Goal: Register for event/course

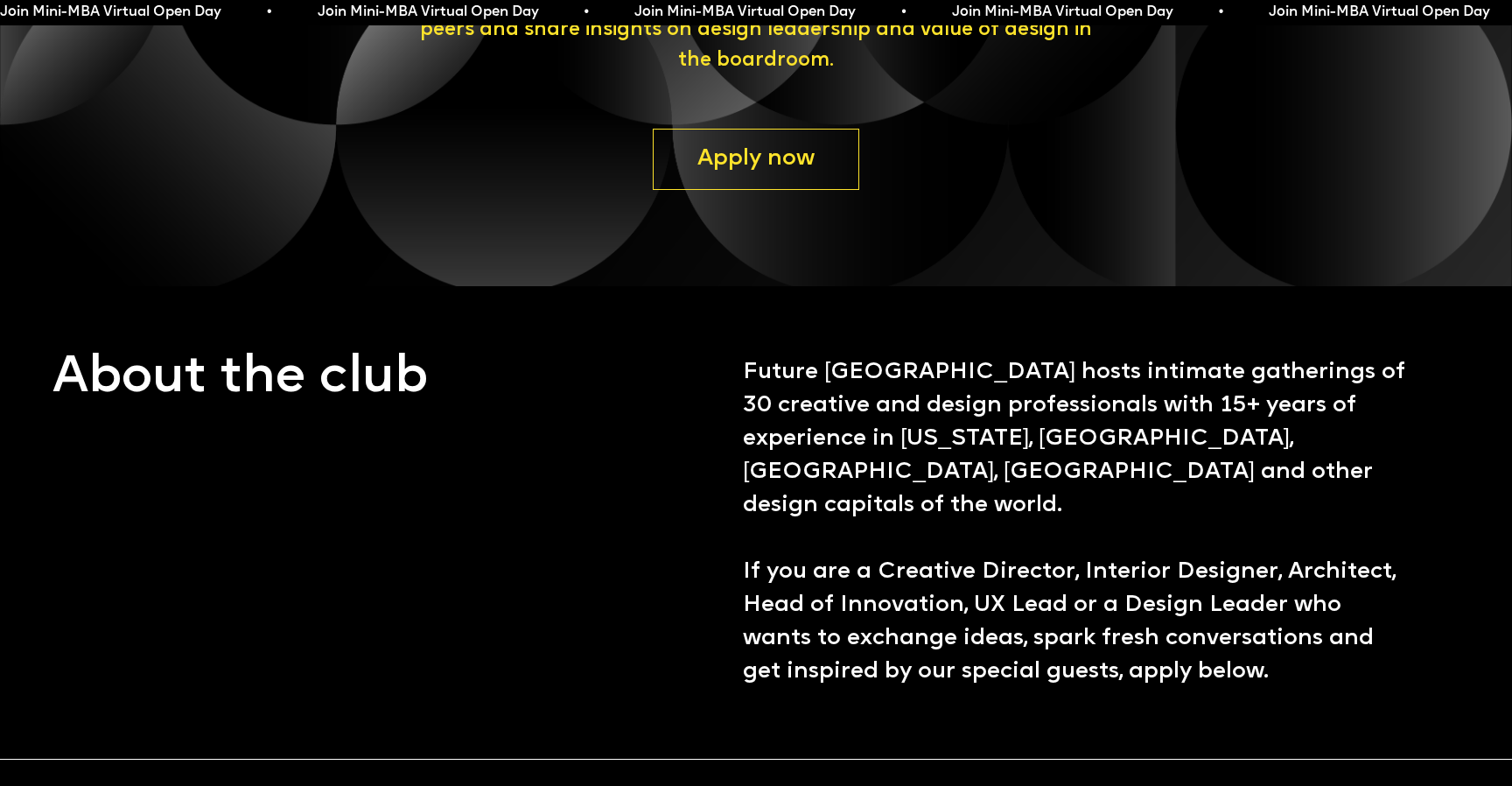
scroll to position [556, 0]
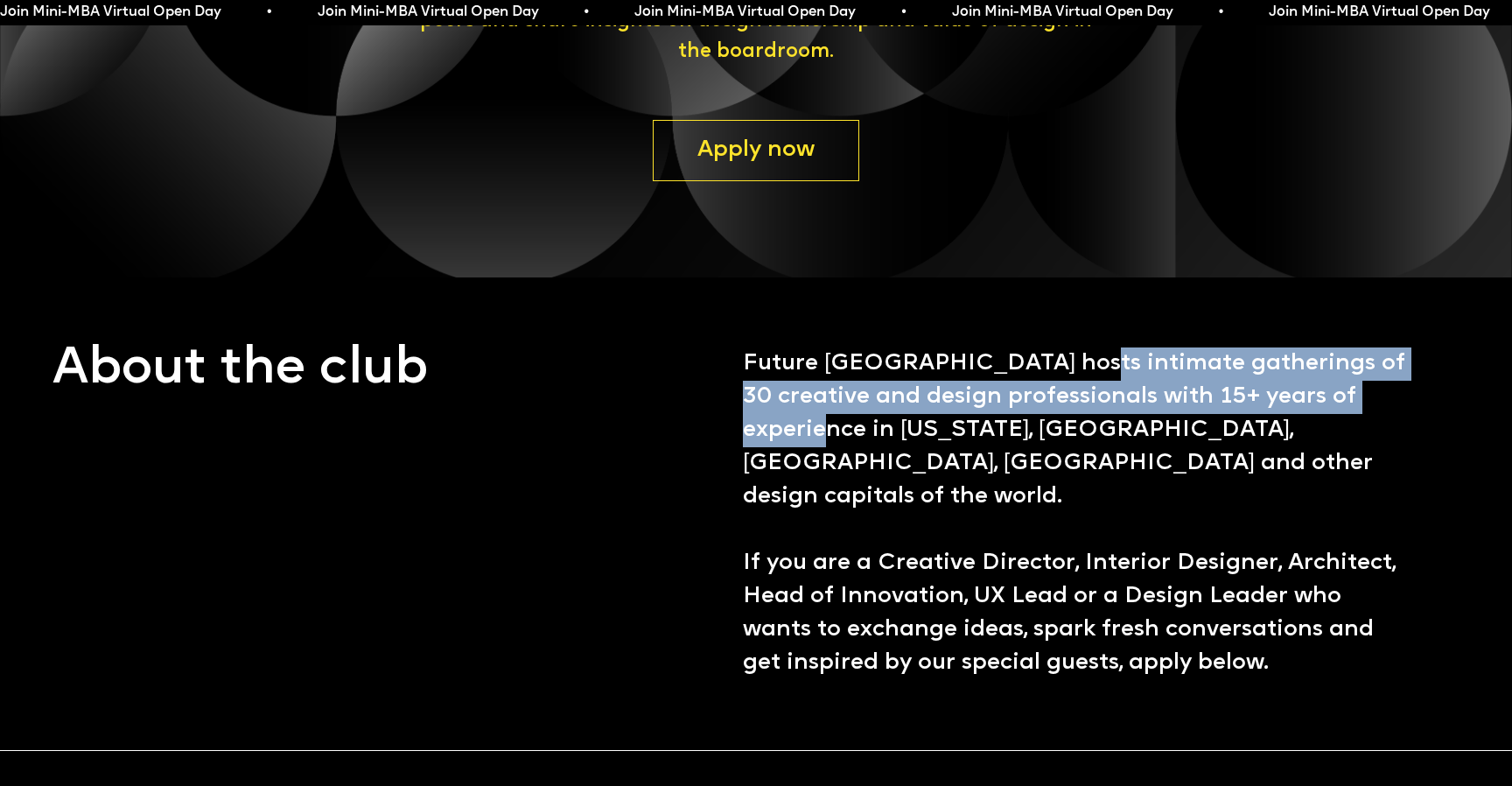
drag, startPoint x: 1092, startPoint y: 359, endPoint x: 866, endPoint y: 425, distance: 235.4
click at [866, 425] on h3 "Future [GEOGRAPHIC_DATA] hosts intimate gatherings of 30 creative and design pr…" at bounding box center [1078, 513] width 670 height 332
copy h3 "intimate gatherings of 30 creative and design professionals with 15+ years of e…"
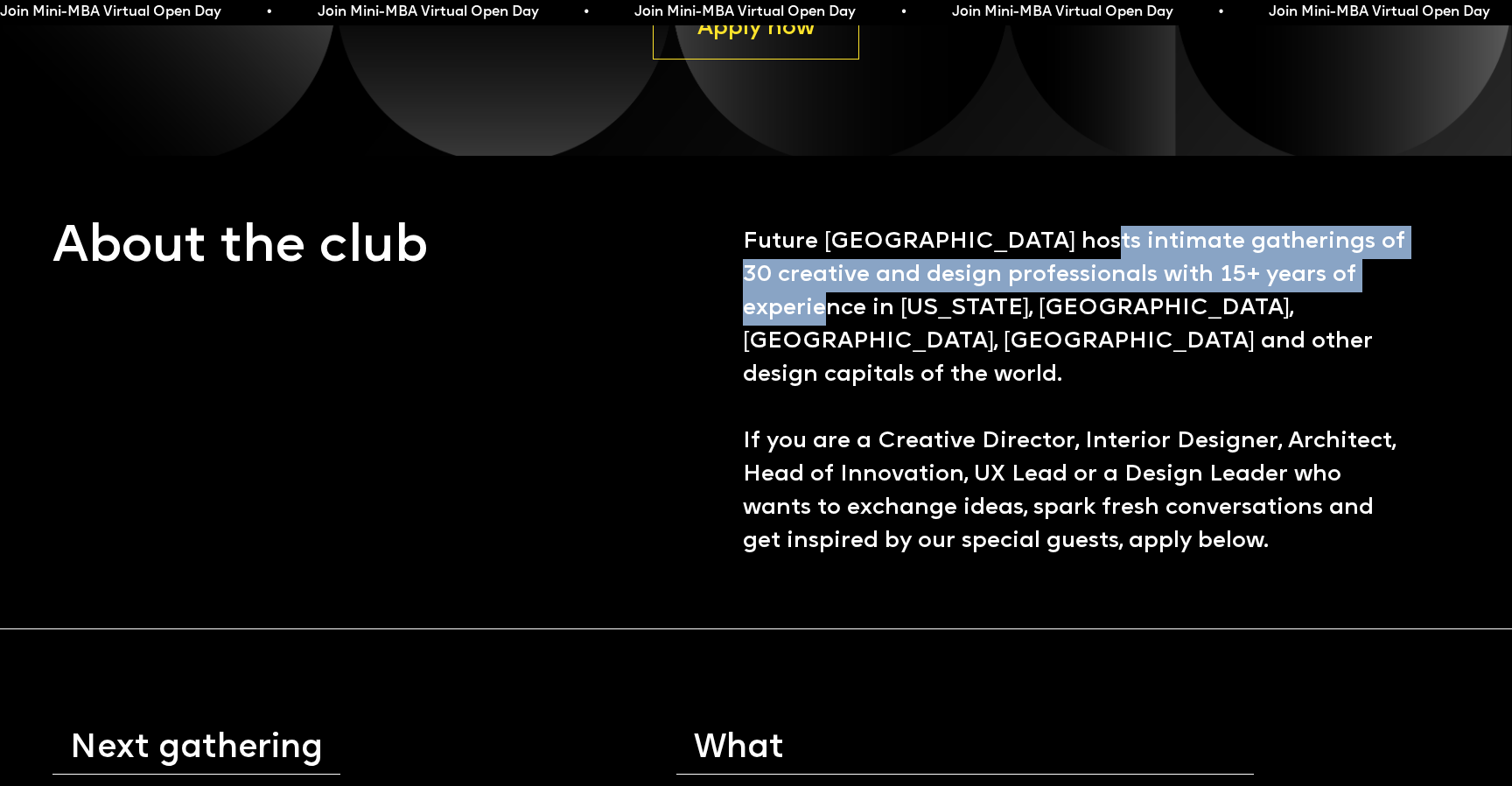
scroll to position [680, 0]
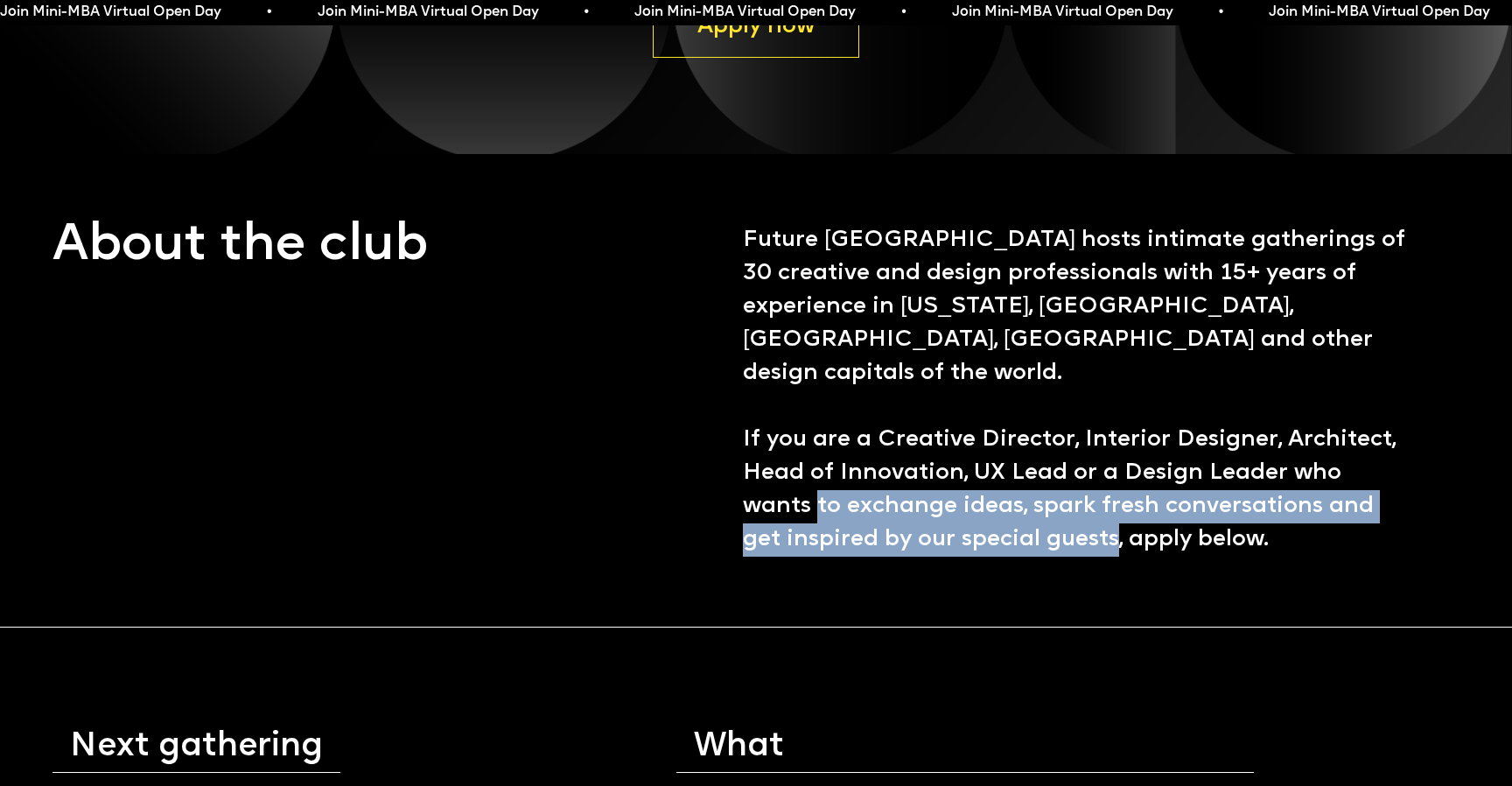
drag, startPoint x: 740, startPoint y: 471, endPoint x: 1069, endPoint y: 493, distance: 329.7
click at [1069, 493] on div "About the club Future [GEOGRAPHIC_DATA] hosts intimate gatherings of 30 creativ…" at bounding box center [732, 390] width 1360 height 332
copy h3 "to exchange ideas, spark fresh conversations and get inspired by our special gu…"
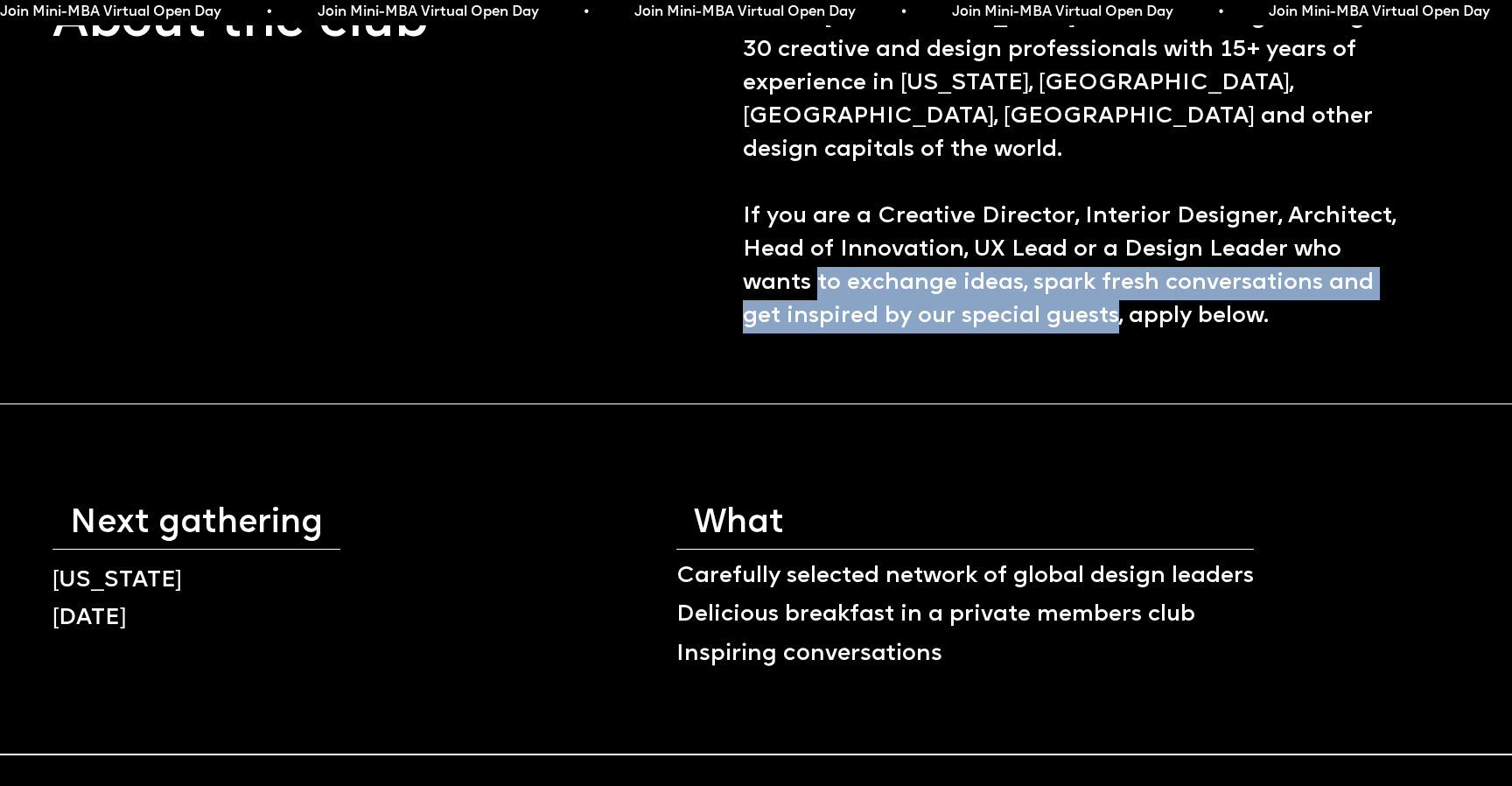
scroll to position [908, 0]
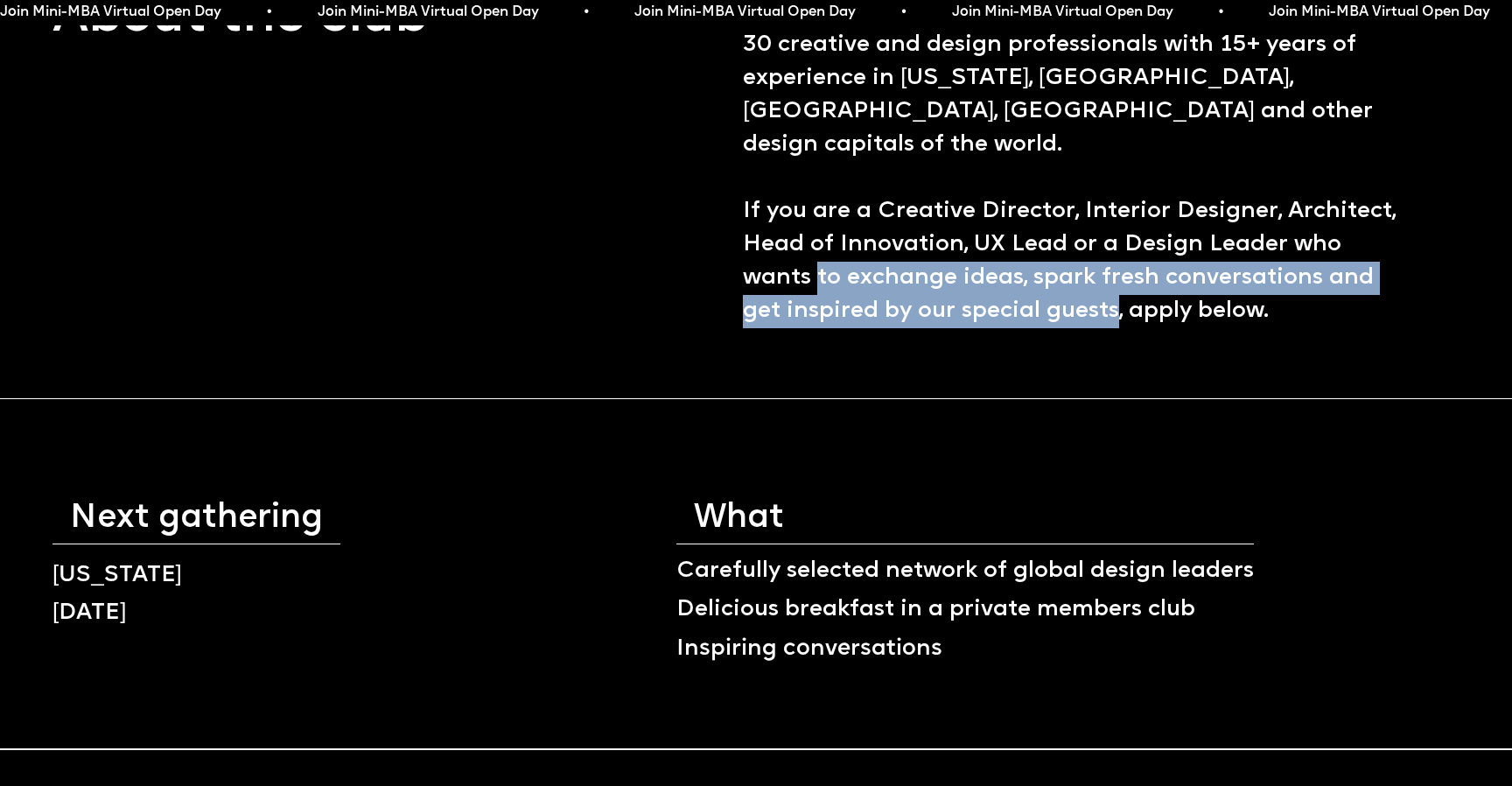
click at [775, 244] on h3 "Future [GEOGRAPHIC_DATA] hosts intimate gatherings of 30 creative and design pr…" at bounding box center [1078, 161] width 670 height 332
drag, startPoint x: 774, startPoint y: 243, endPoint x: 1073, endPoint y: 265, distance: 299.8
click at [1073, 264] on h3 "Future [GEOGRAPHIC_DATA] hosts intimate gatherings of 30 creative and design pr…" at bounding box center [1078, 161] width 670 height 332
copy h3 "exchange ideas, spark fresh conversations and get inspired by our special guests"
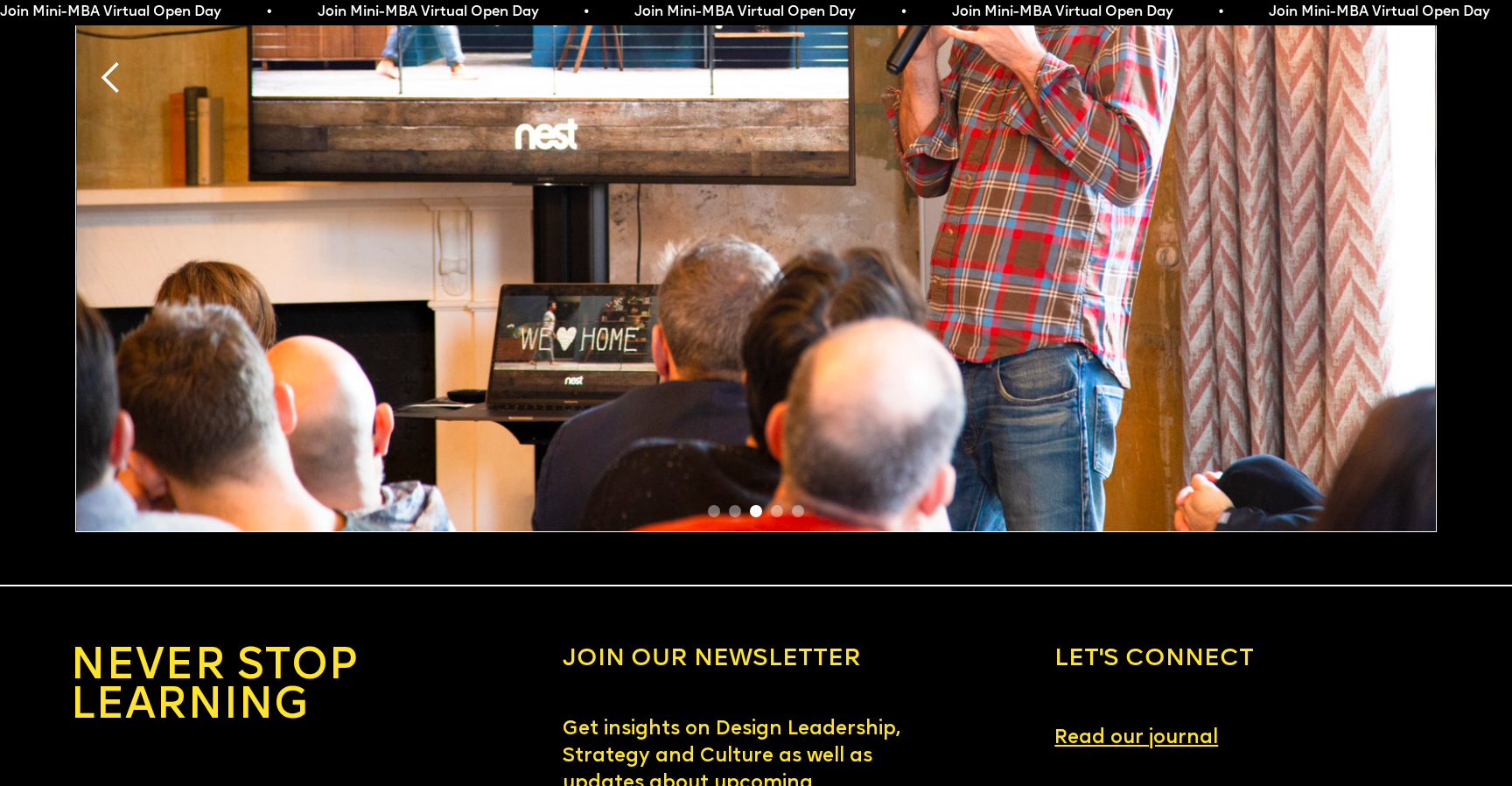
scroll to position [3066, 0]
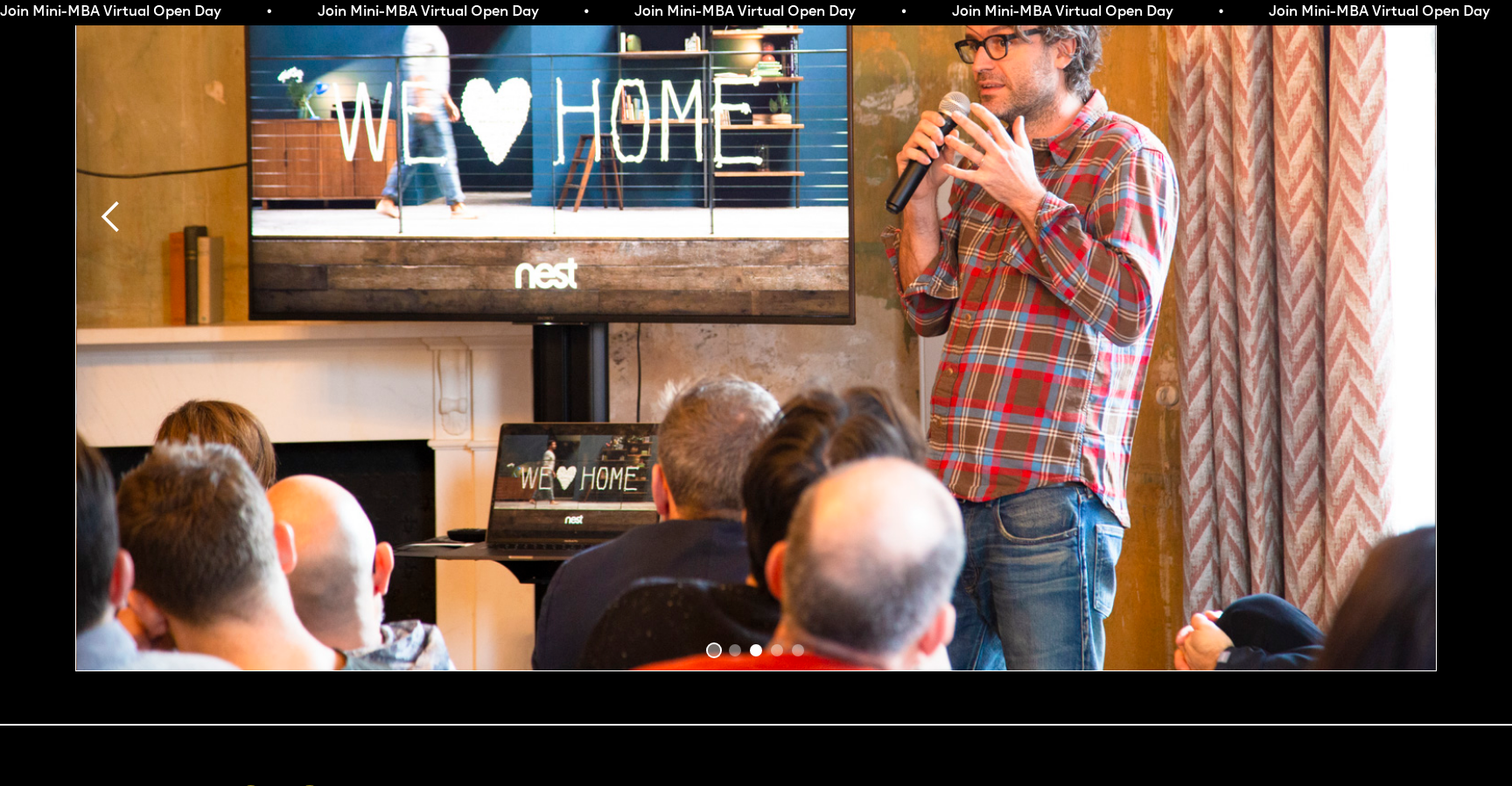
click at [713, 644] on div "Show slide 1 of 5" at bounding box center [713, 649] width 12 height 12
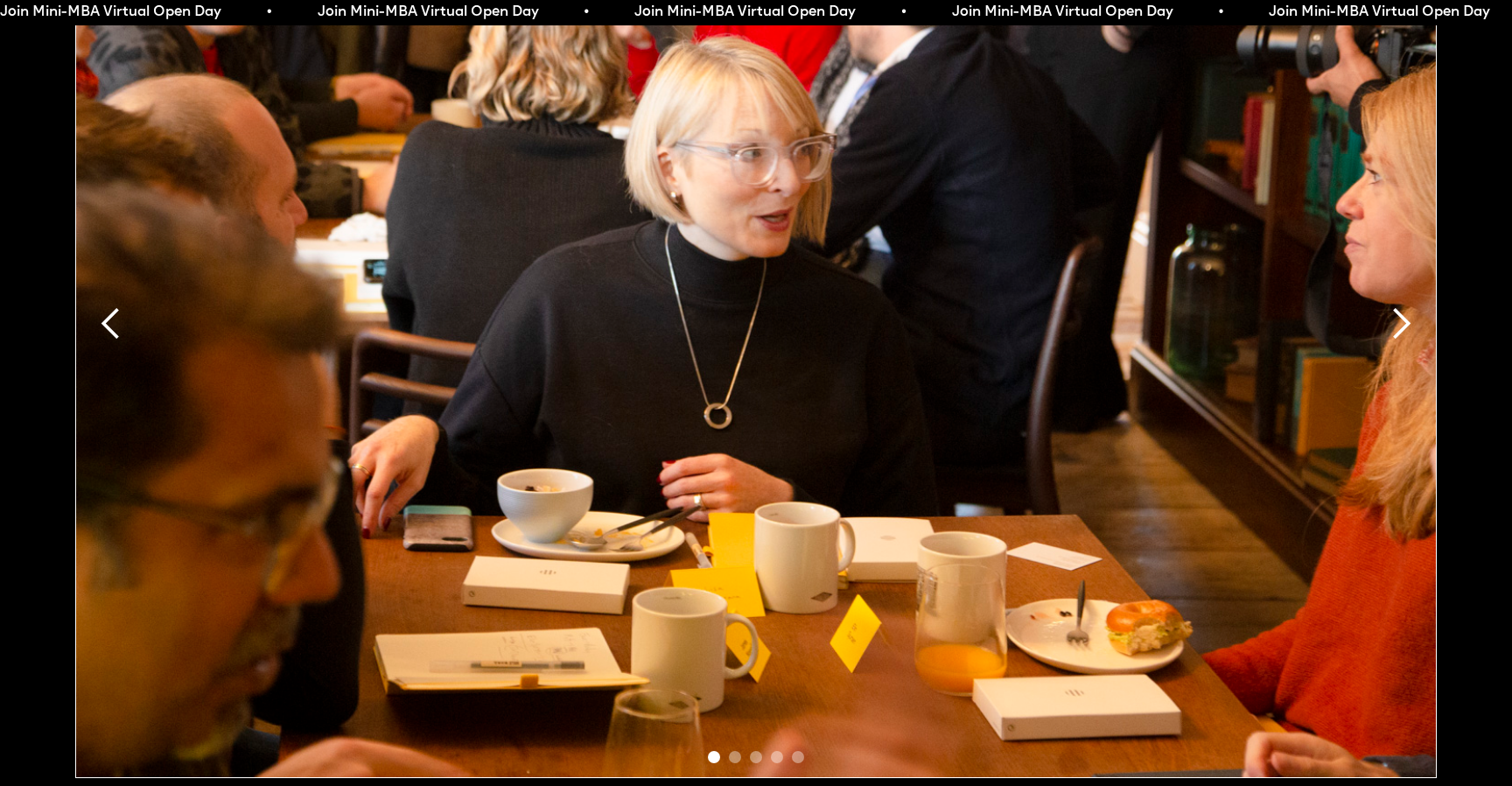
scroll to position [2939, 0]
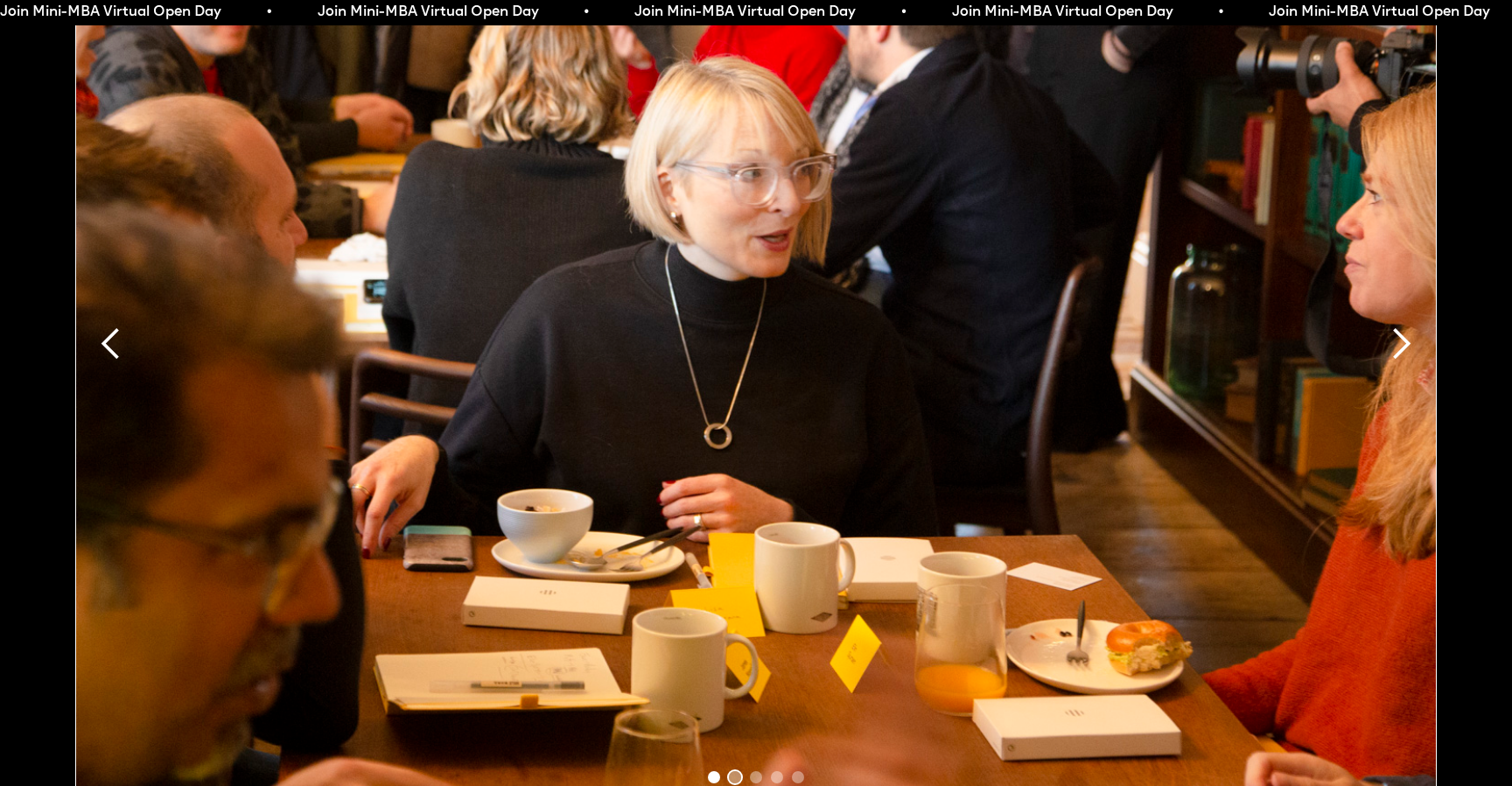
click at [733, 771] on div "Show slide 2 of 5" at bounding box center [735, 777] width 12 height 12
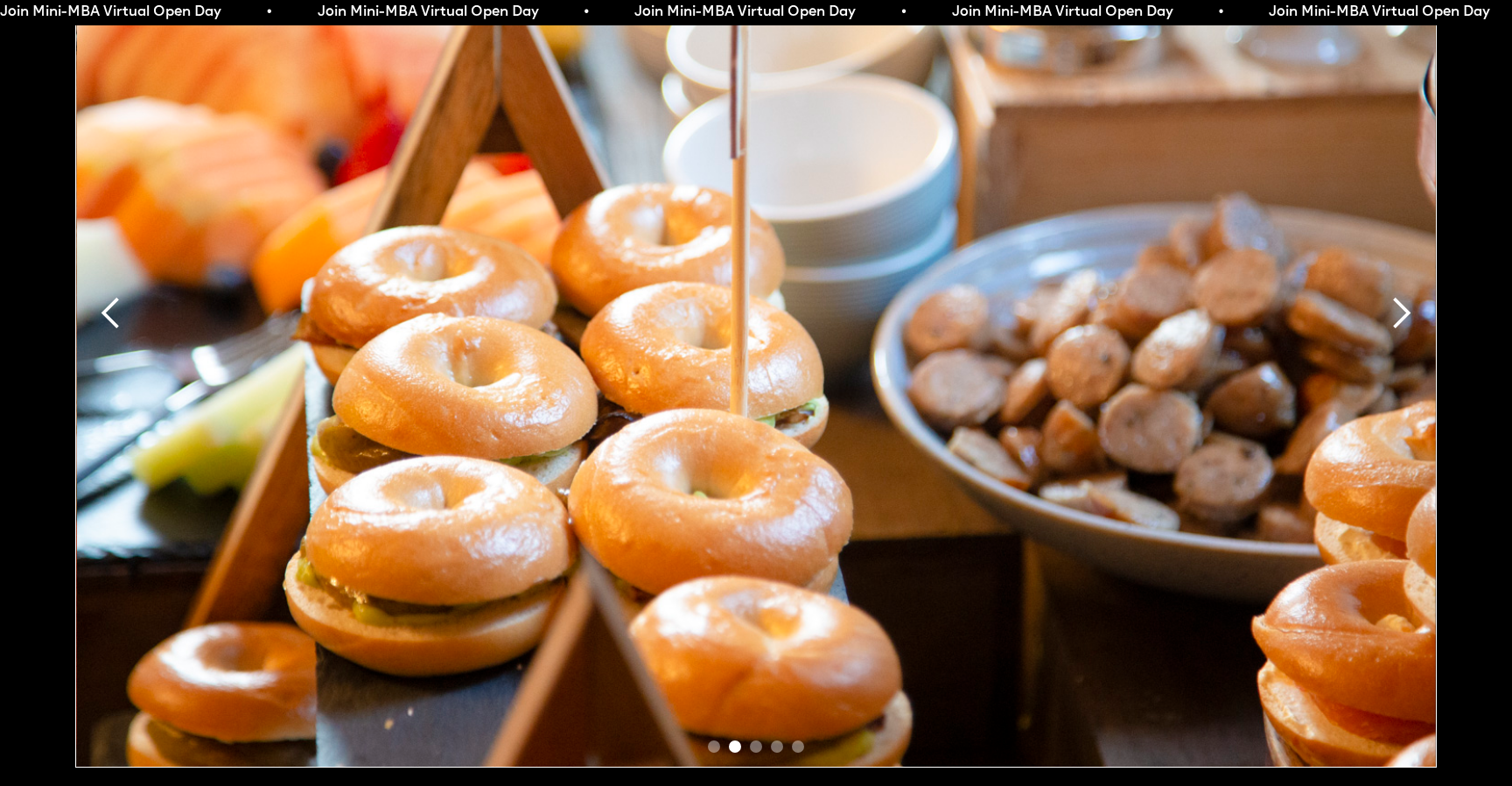
scroll to position [2963, 0]
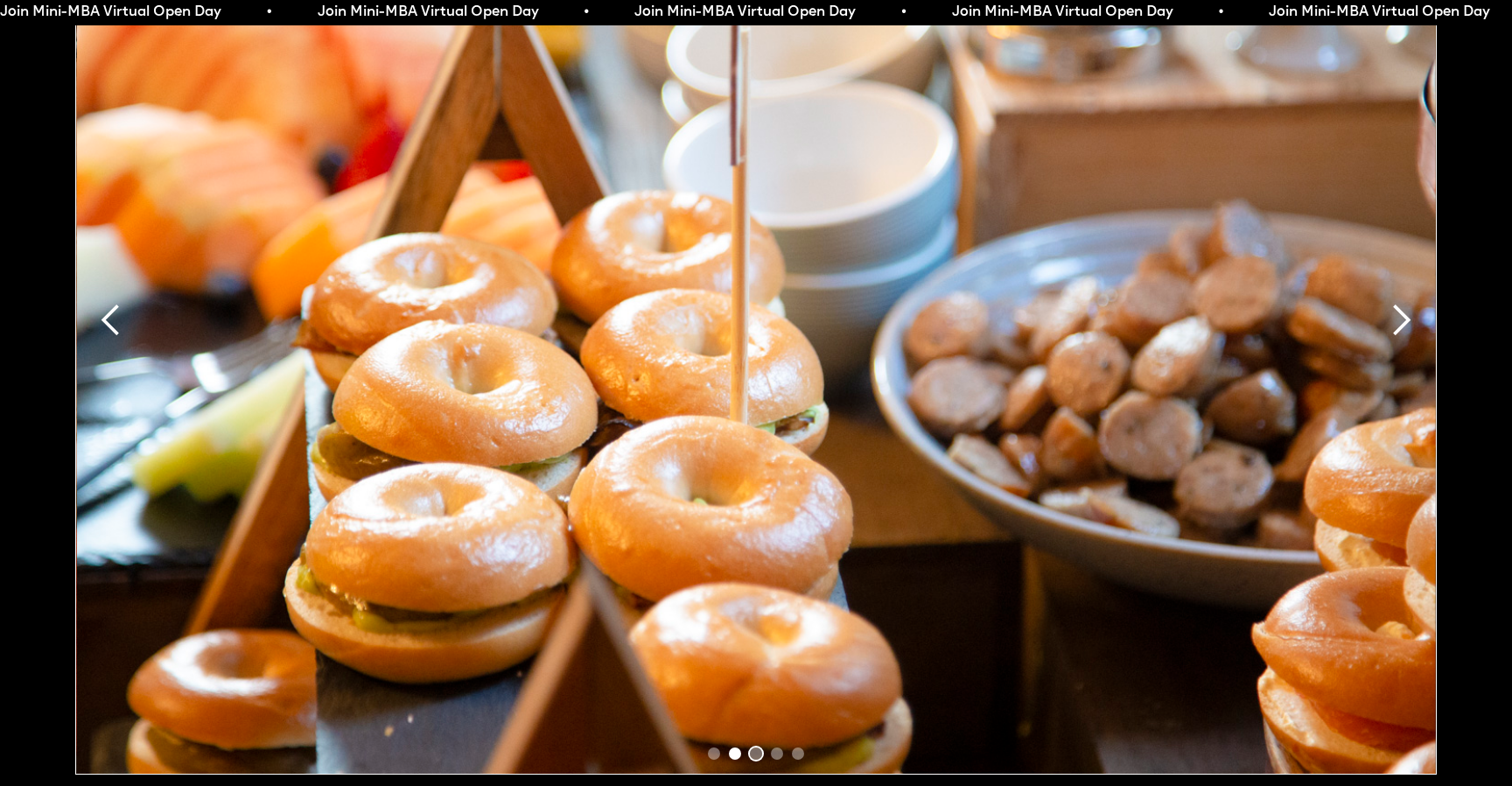
click at [757, 747] on div "Show slide 3 of 5" at bounding box center [755, 753] width 12 height 12
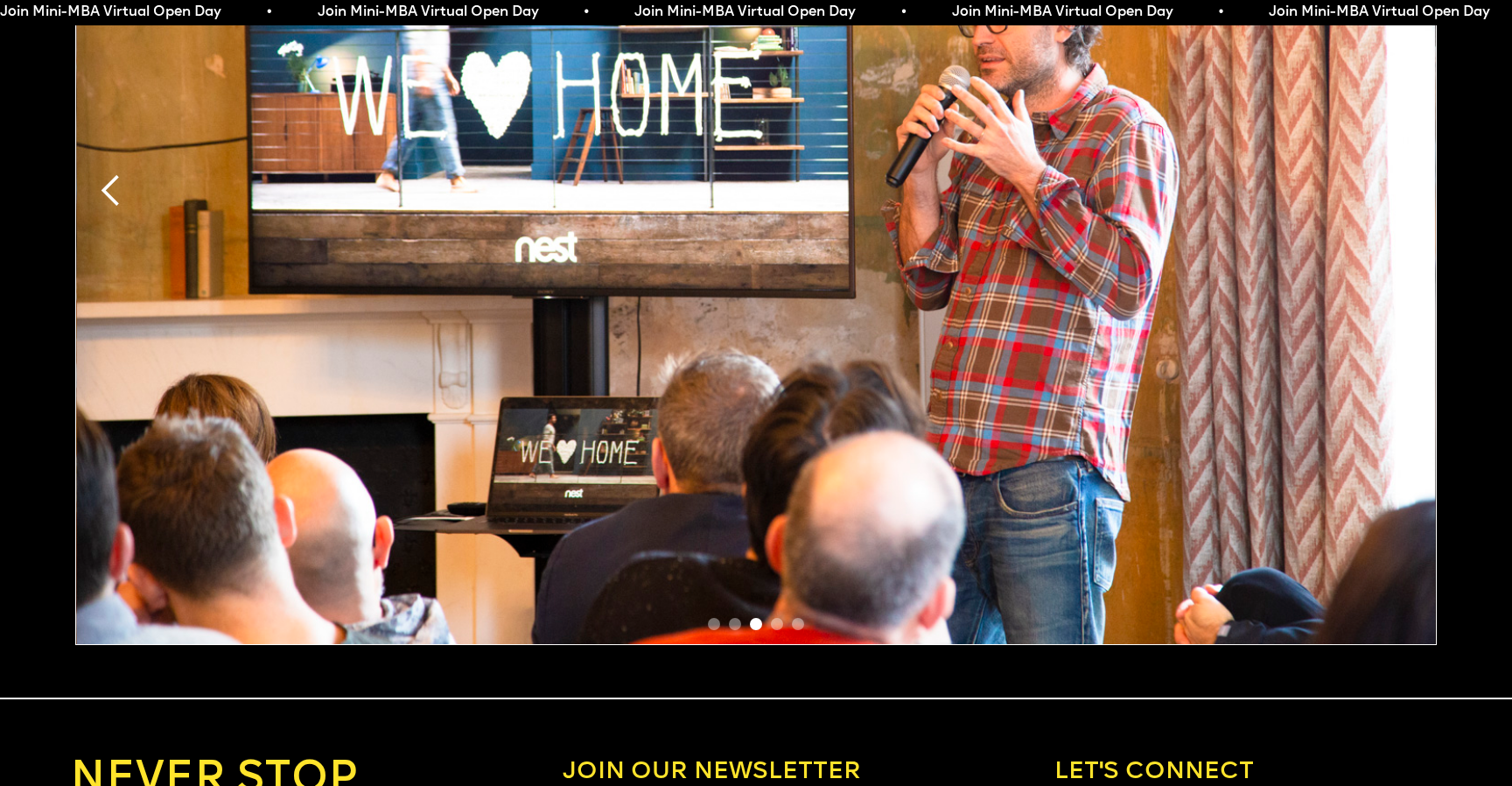
scroll to position [3113, 0]
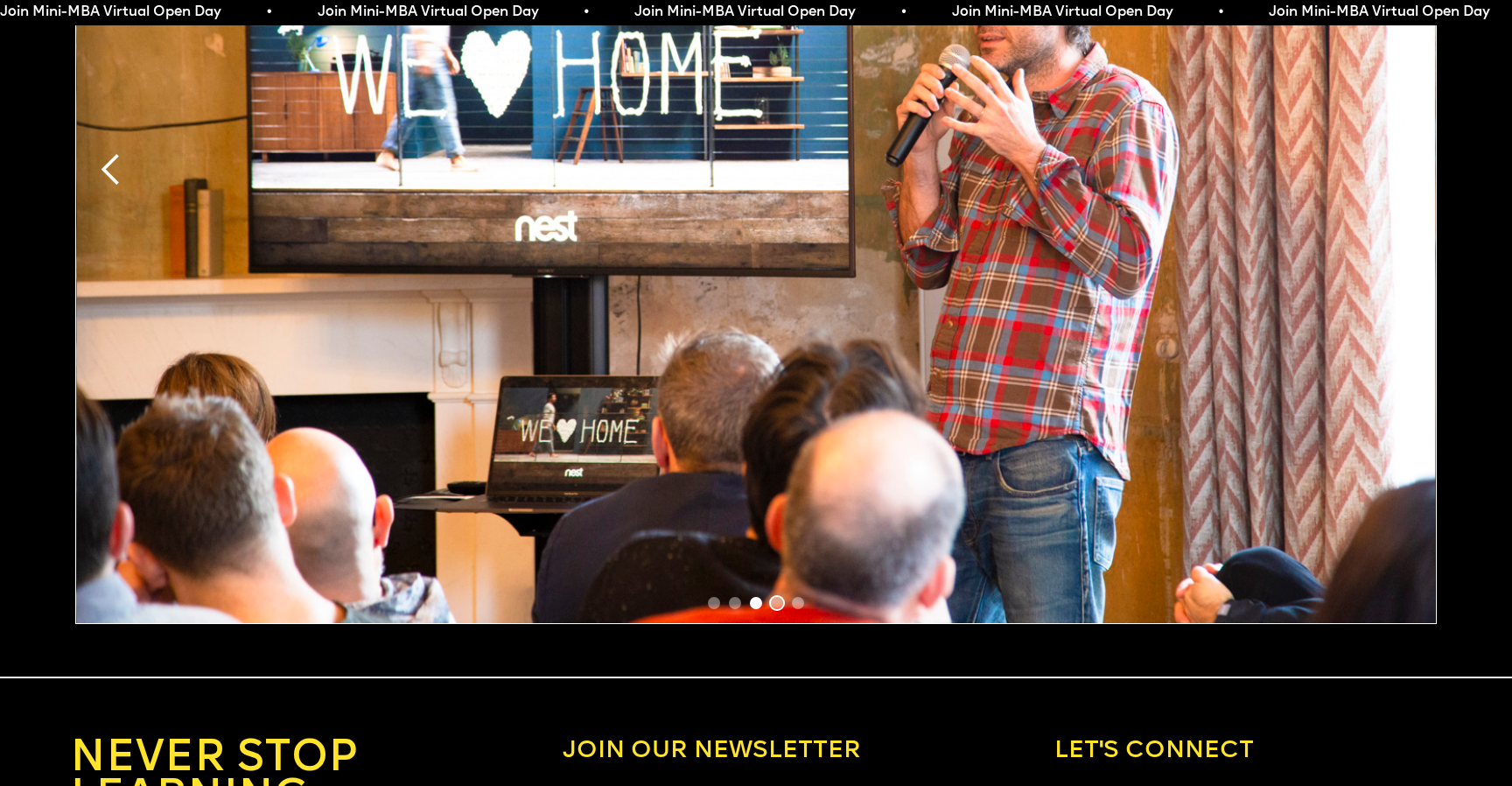
click at [779, 597] on div "Show slide 4 of 5" at bounding box center [776, 603] width 12 height 12
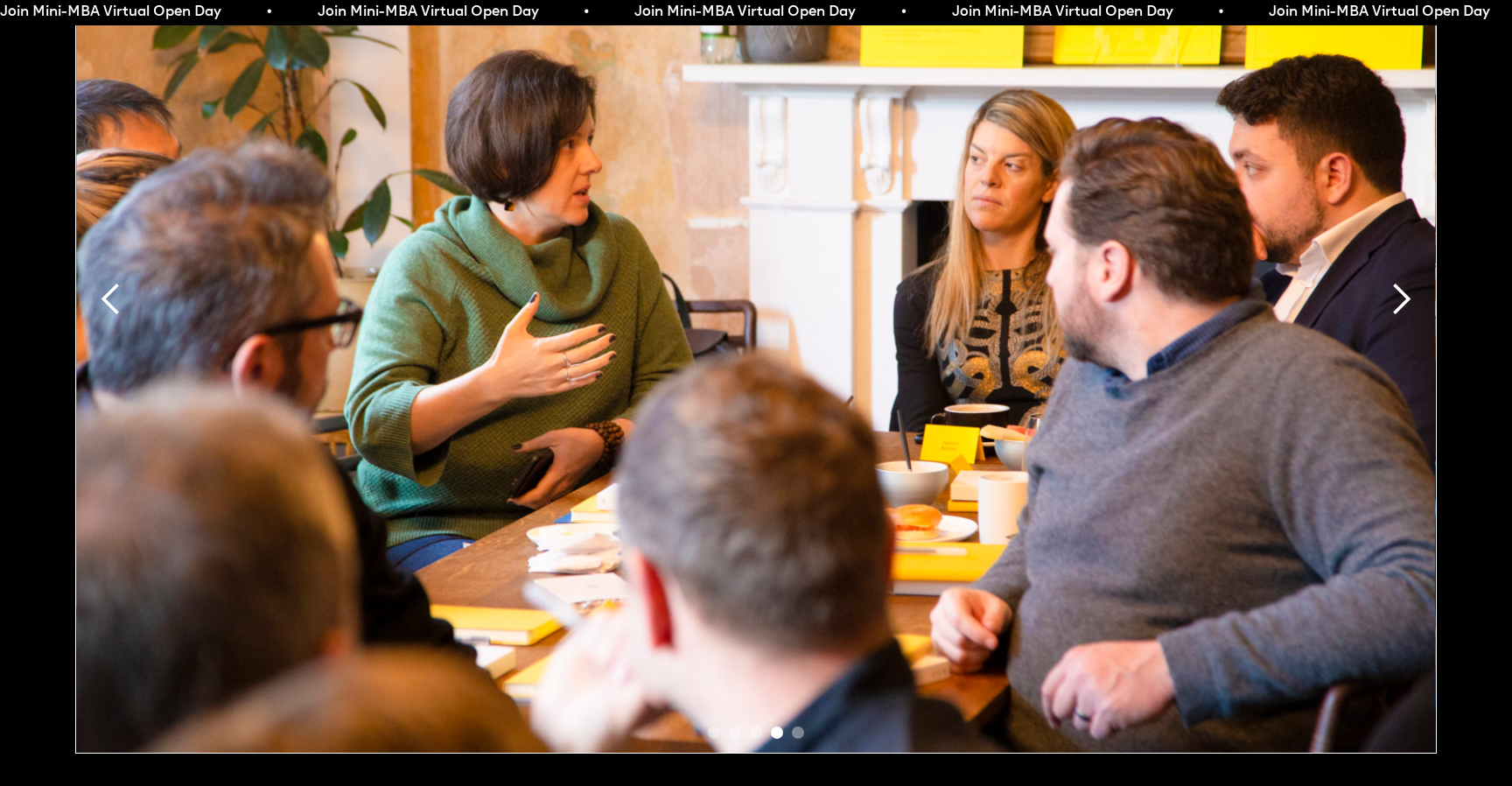
scroll to position [2970, 0]
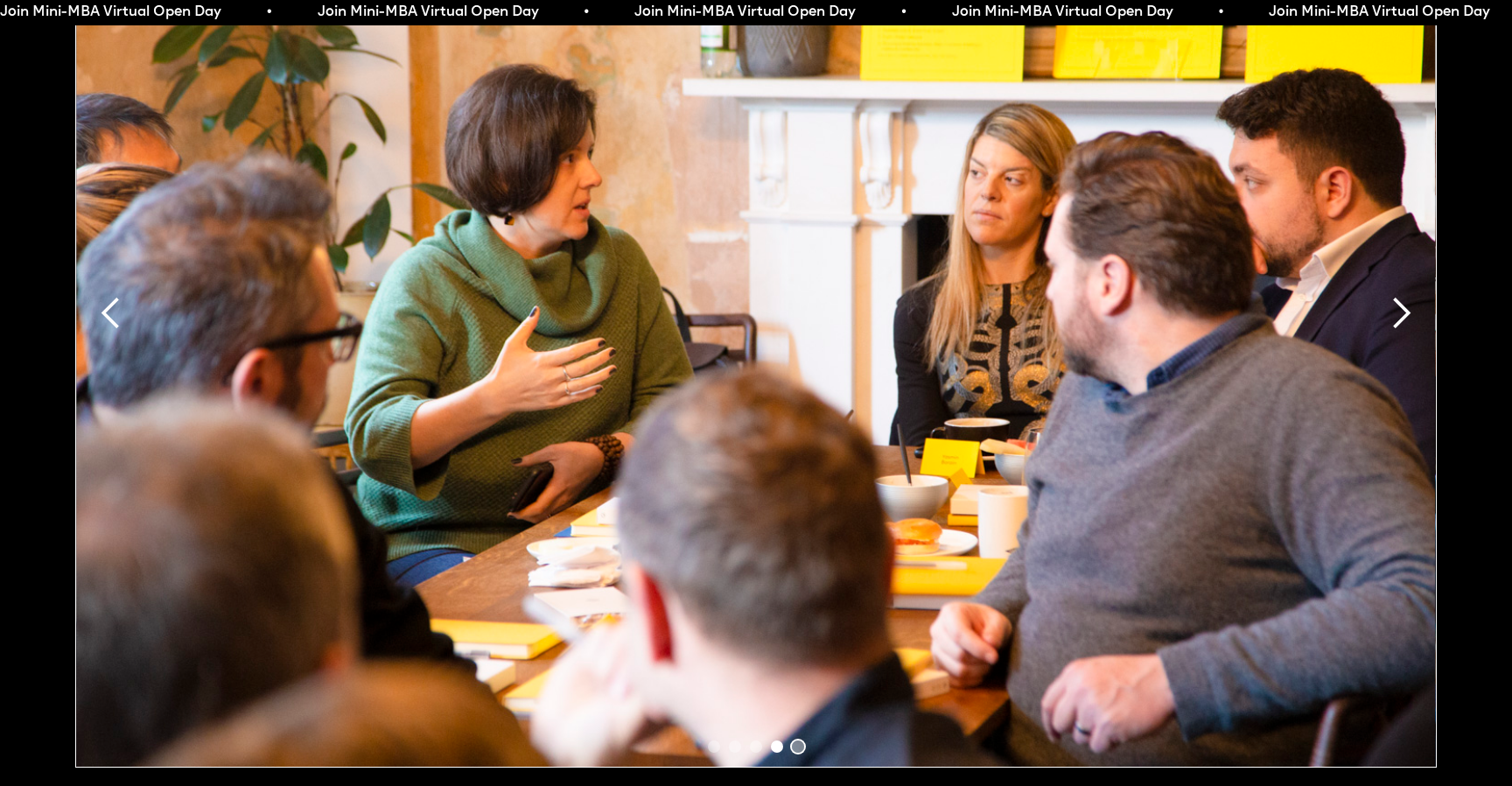
click at [798, 740] on div "Show slide 5 of 5" at bounding box center [797, 746] width 12 height 12
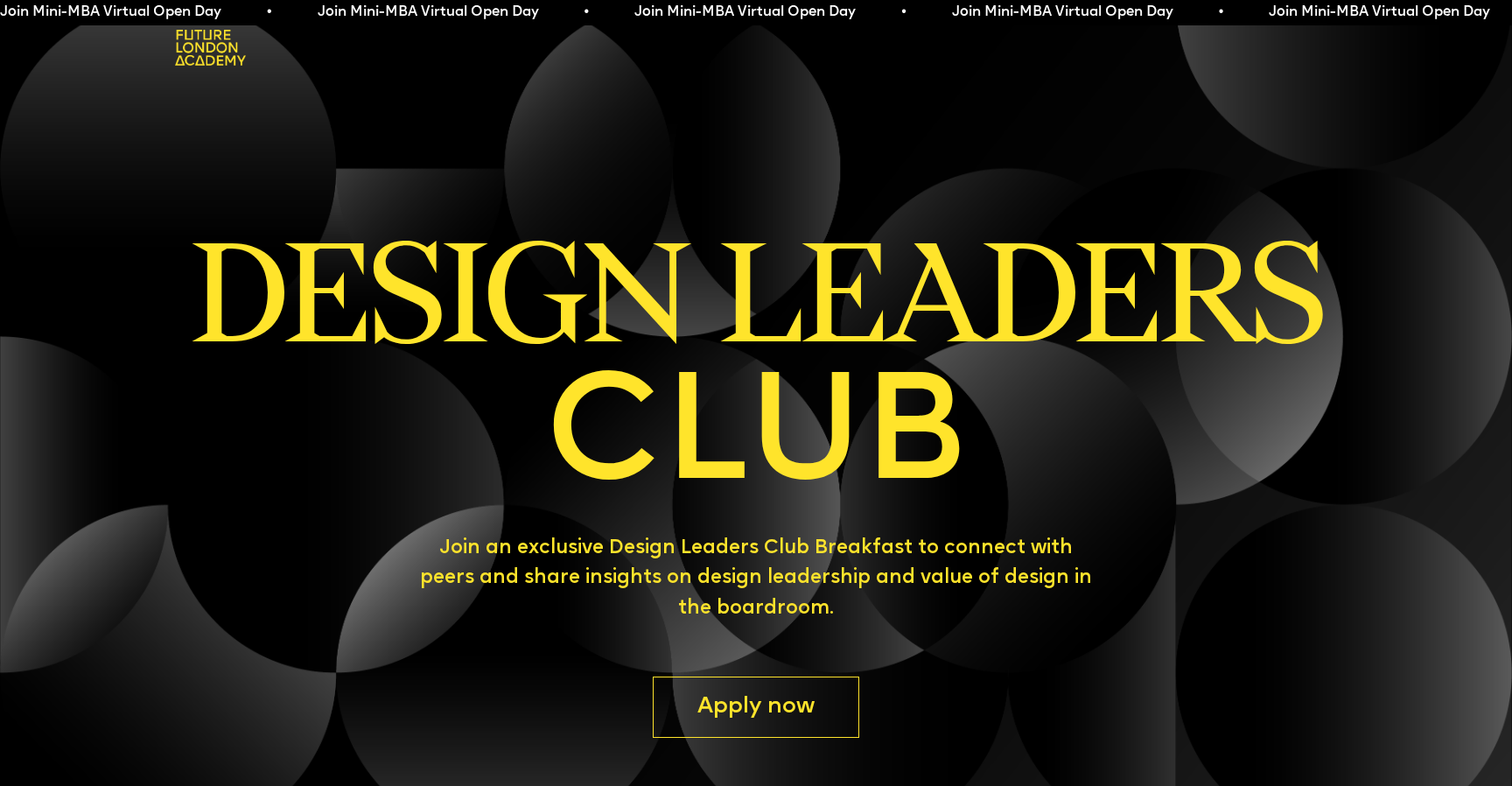
scroll to position [0, 0]
click at [1110, 13] on span "Join Mini-MBA Virtual Open Day • Join Mini-MBA Virtual Open Day • Join Mini-MBA…" at bounding box center [791, 12] width 1585 height 18
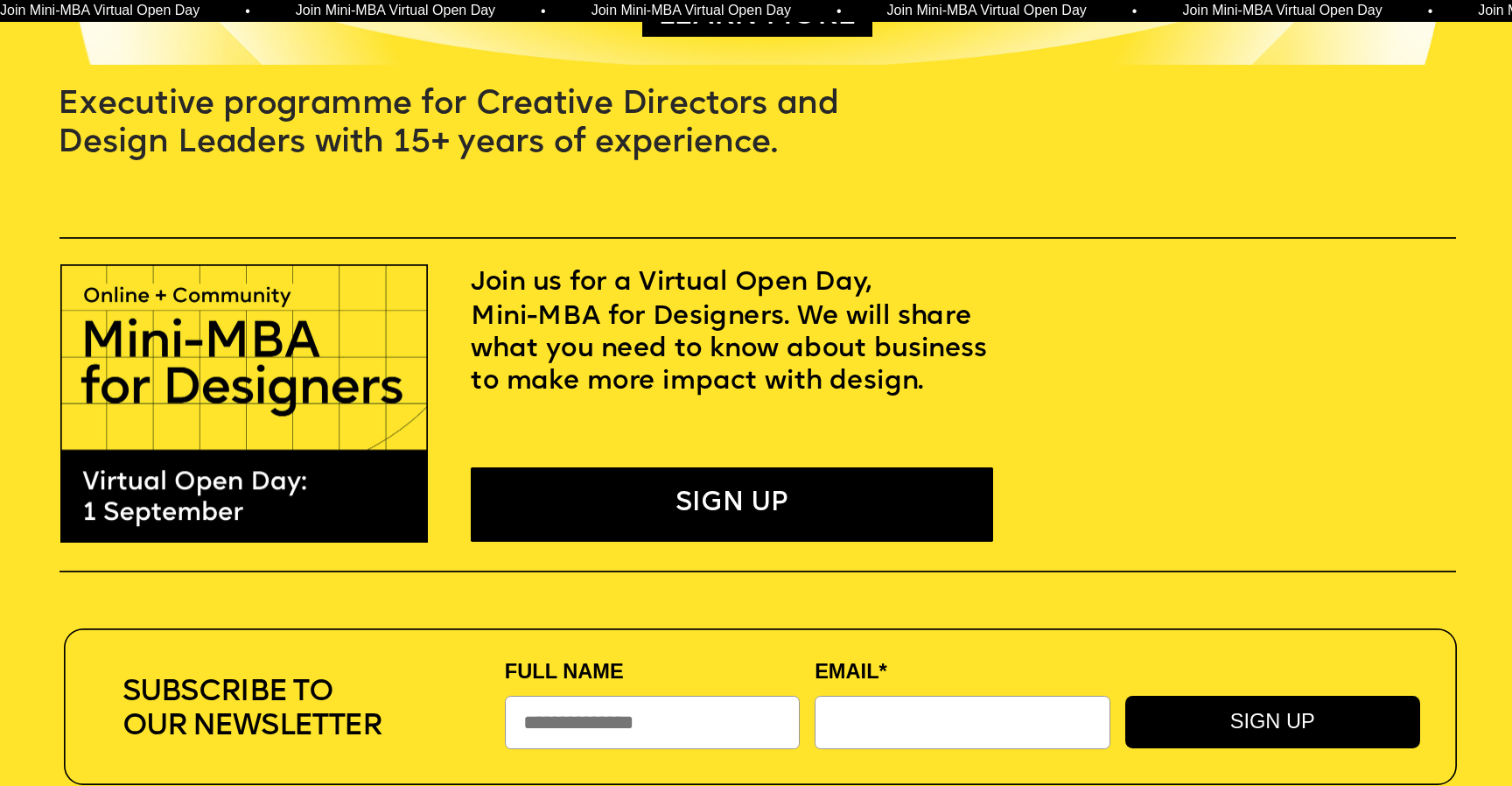
scroll to position [558, 0]
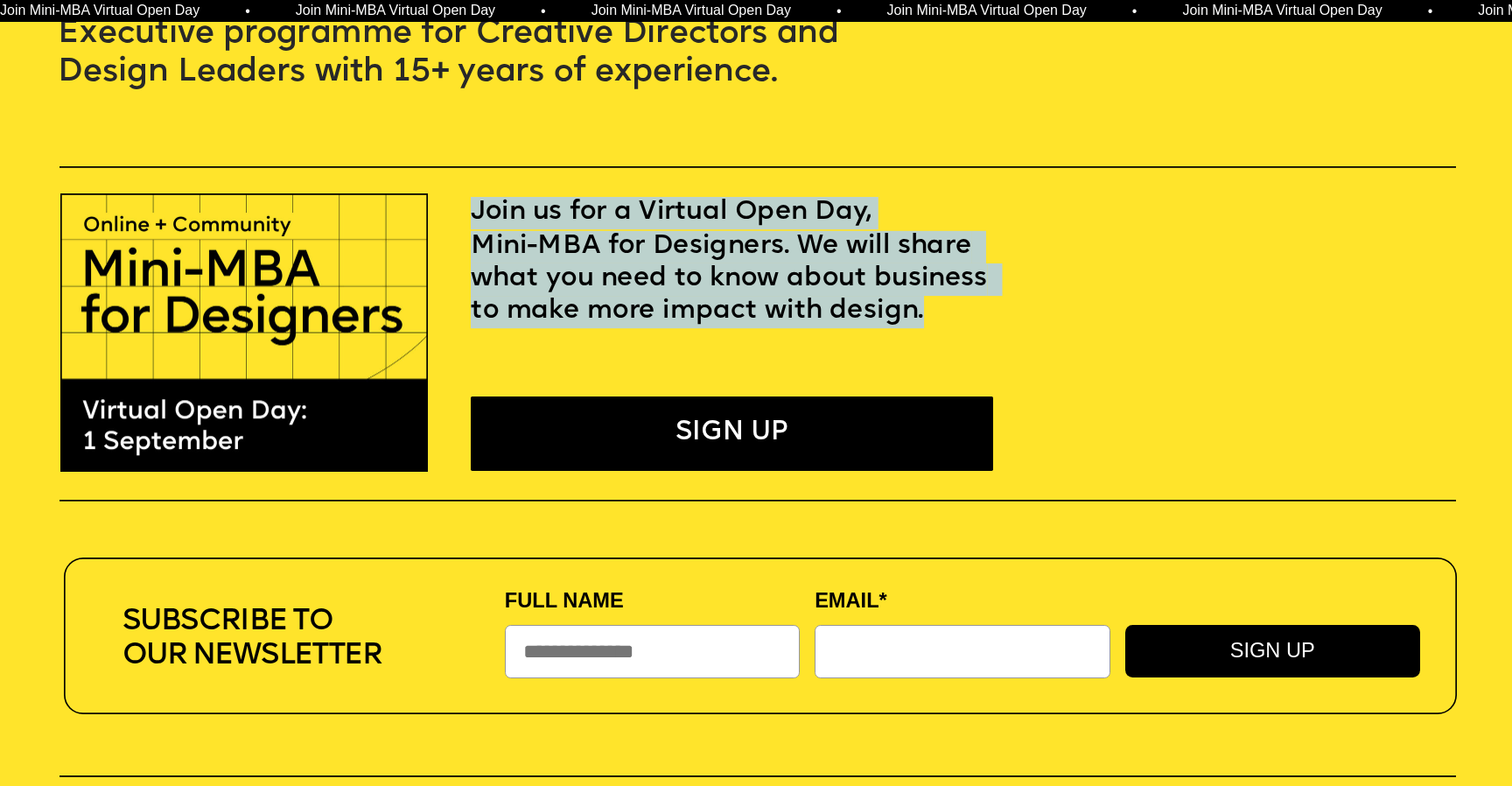
drag, startPoint x: 1041, startPoint y: 309, endPoint x: 465, endPoint y: 212, distance: 584.1
copy div "Join us for a Virtual Open Day, Mini-MBA for Designers. We will share what you …"
